Goal: Participate in discussion

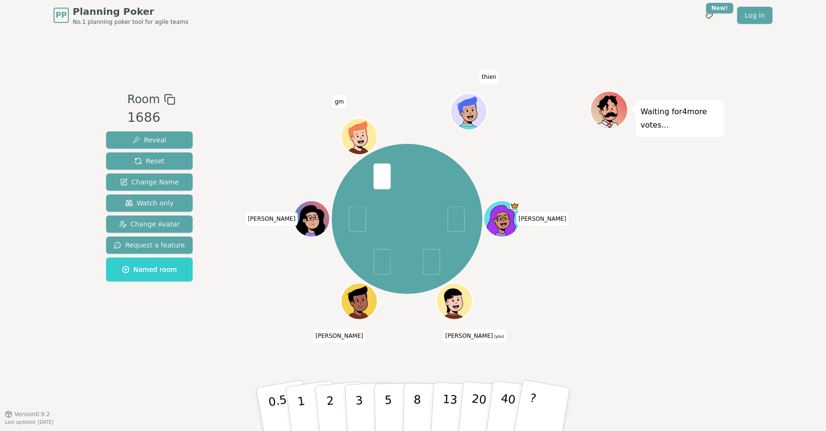
click at [607, 256] on div "Waiting for 4 more votes..." at bounding box center [657, 222] width 134 height 263
click at [383, 398] on button "5" at bounding box center [398, 410] width 49 height 73
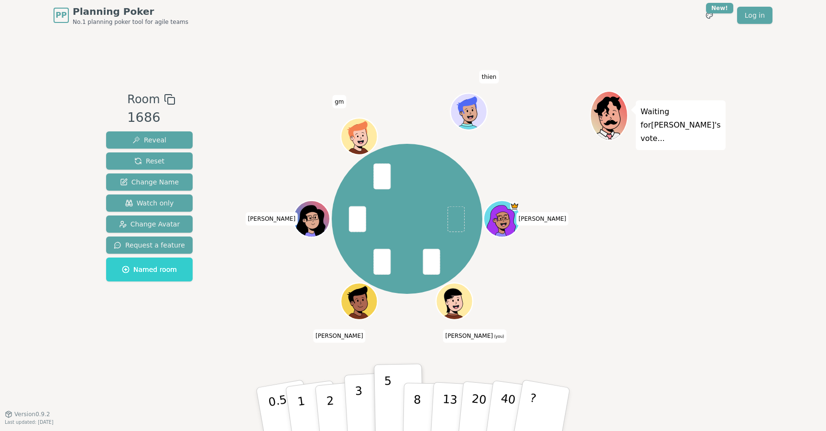
click at [362, 398] on button "3" at bounding box center [370, 410] width 52 height 75
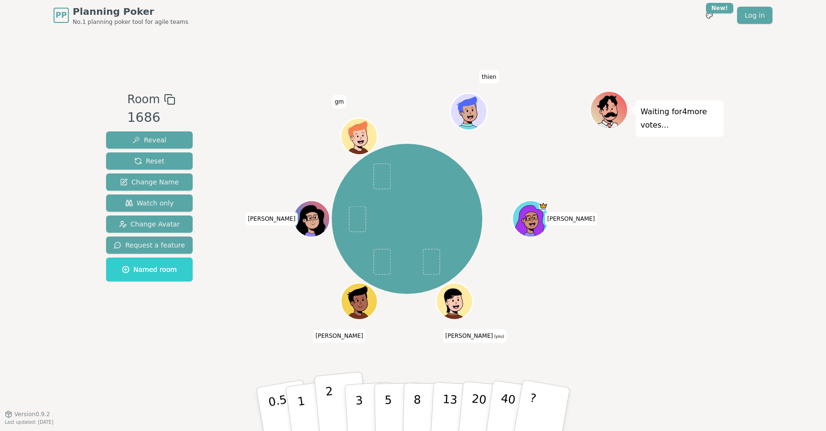
click at [324, 414] on button "2" at bounding box center [341, 410] width 55 height 76
click at [279, 148] on div "[PERSON_NAME] (you) [PERSON_NAME] [PERSON_NAME]" at bounding box center [407, 219] width 366 height 222
drag, startPoint x: 647, startPoint y: 330, endPoint x: 321, endPoint y: 36, distance: 438.8
click at [325, 42] on div "Room 1686 Reveal Reset Change Name Watch only Change Avatar Request a feature N…" at bounding box center [413, 223] width 622 height 384
click at [299, 49] on div "Room 1686 Reveal Reset Change Name Watch only Change Avatar Request a feature N…" at bounding box center [413, 223] width 622 height 384
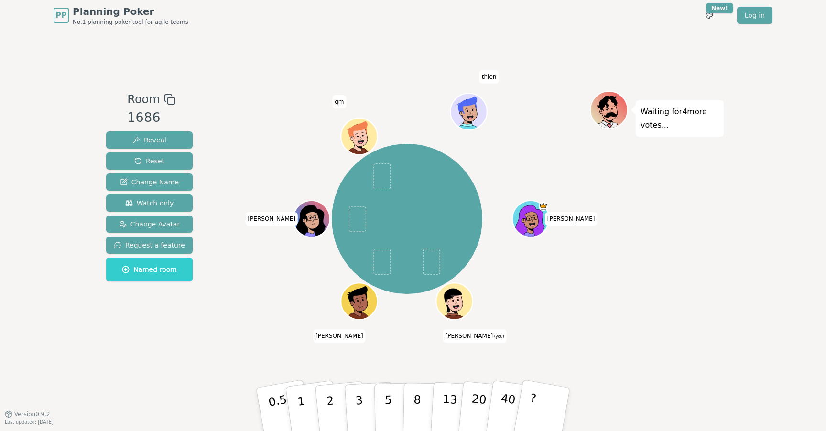
click at [268, 277] on div "[PERSON_NAME] (you) [PERSON_NAME] [PERSON_NAME]" at bounding box center [407, 219] width 366 height 222
click at [358, 393] on p "3" at bounding box center [360, 411] width 11 height 52
click at [652, 325] on div "Waiting for 3 more votes..." at bounding box center [657, 222] width 134 height 263
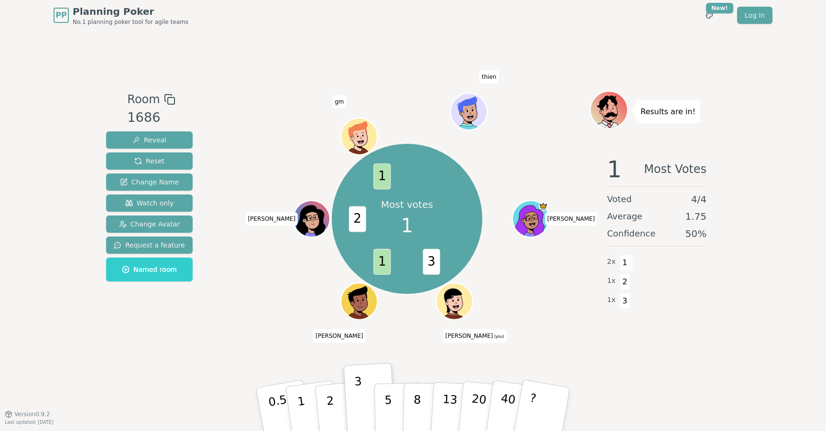
click at [582, 337] on div "Most votes 1 3 1 2 1 [PERSON_NAME] (you) [PERSON_NAME] [PERSON_NAME]" at bounding box center [407, 222] width 366 height 263
drag, startPoint x: 305, startPoint y: 89, endPoint x: 452, endPoint y: 270, distance: 232.8
click at [448, 268] on div "Room 1686 Reveal Reset Change Name Watch only Change Avatar Request a feature N…" at bounding box center [413, 223] width 622 height 384
drag, startPoint x: 539, startPoint y: 303, endPoint x: 437, endPoint y: 133, distance: 198.9
click at [437, 133] on div "Most votes 1 3 1 2 1 [PERSON_NAME] (you) [PERSON_NAME] [PERSON_NAME]" at bounding box center [407, 219] width 366 height 222
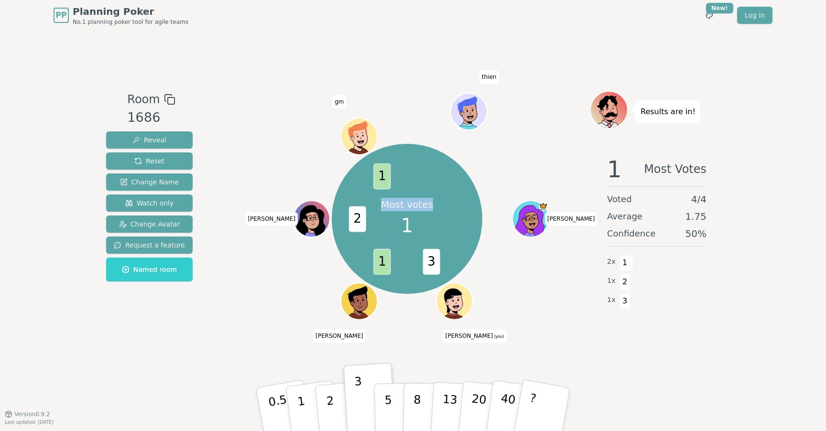
click at [377, 163] on div "Most votes 1 3 1 2 1 [PERSON_NAME] (you) [PERSON_NAME] [PERSON_NAME]" at bounding box center [407, 219] width 150 height 150
